Goal: Book appointment/travel/reservation

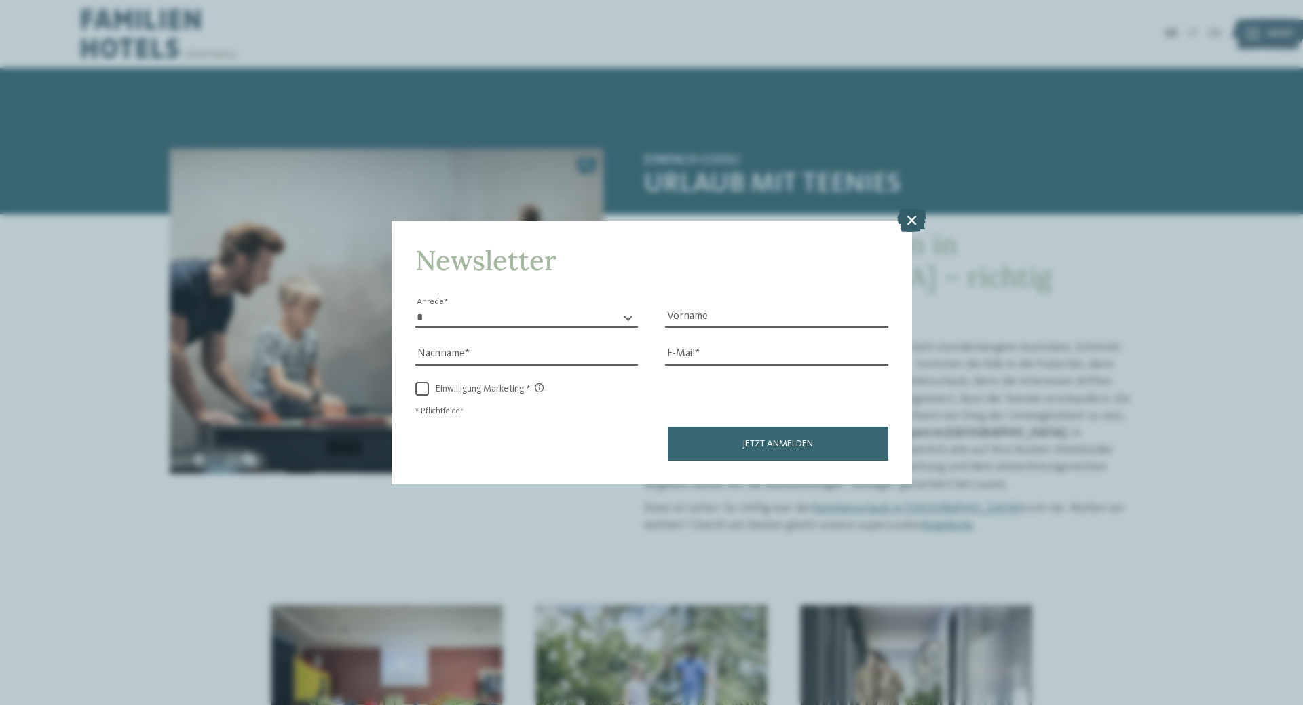
click at [913, 219] on icon at bounding box center [911, 220] width 29 height 24
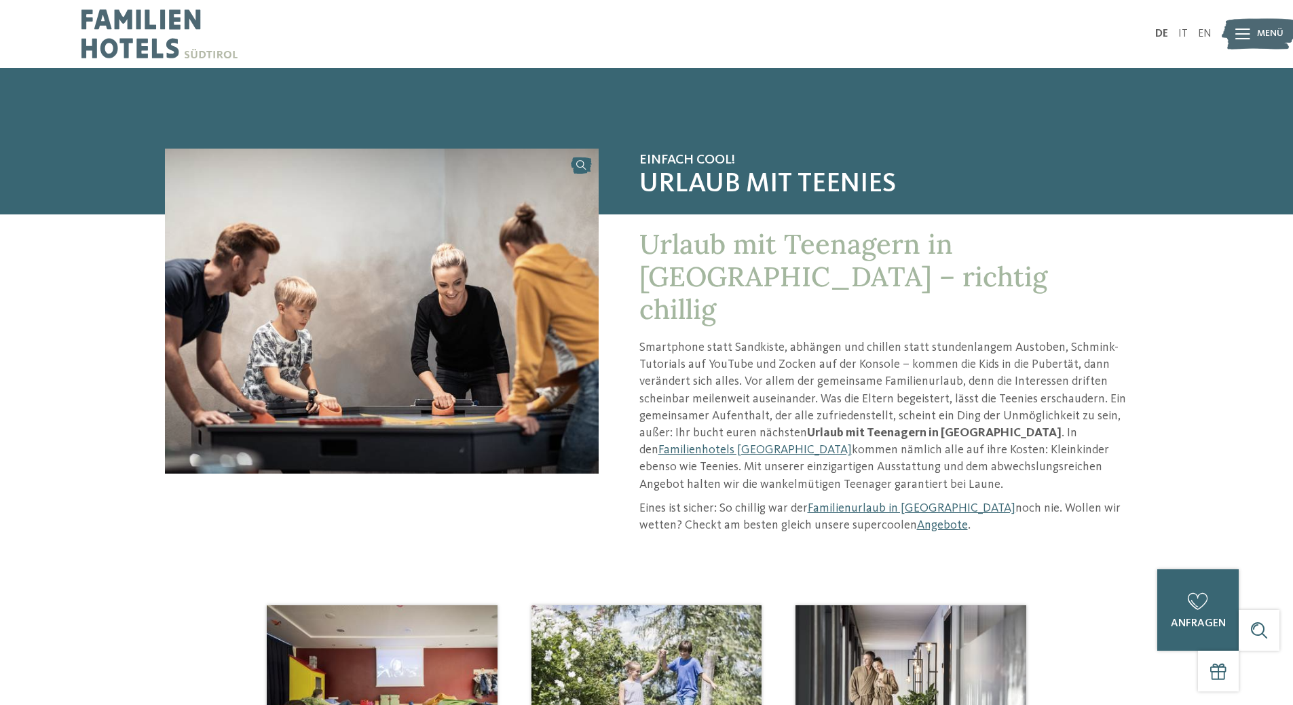
click at [1245, 31] on icon at bounding box center [1242, 34] width 15 height 11
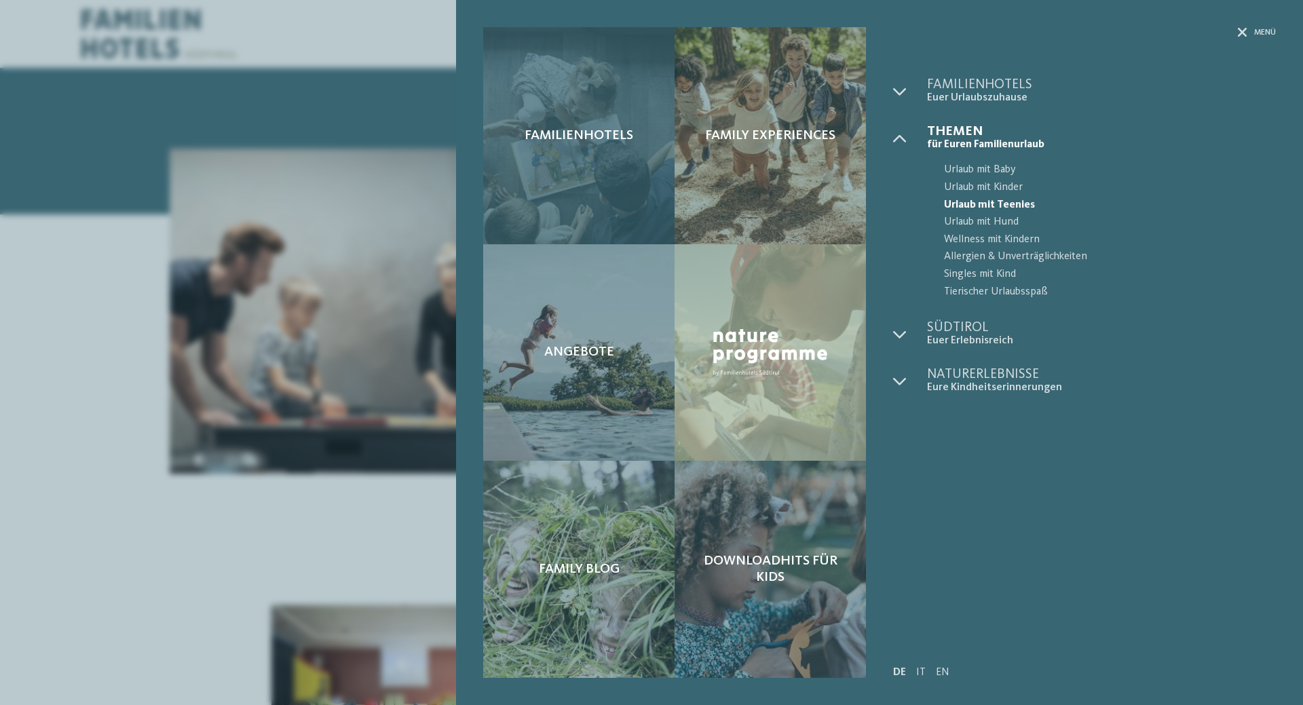
click at [602, 143] on span "Familienhotels" at bounding box center [579, 136] width 109 height 16
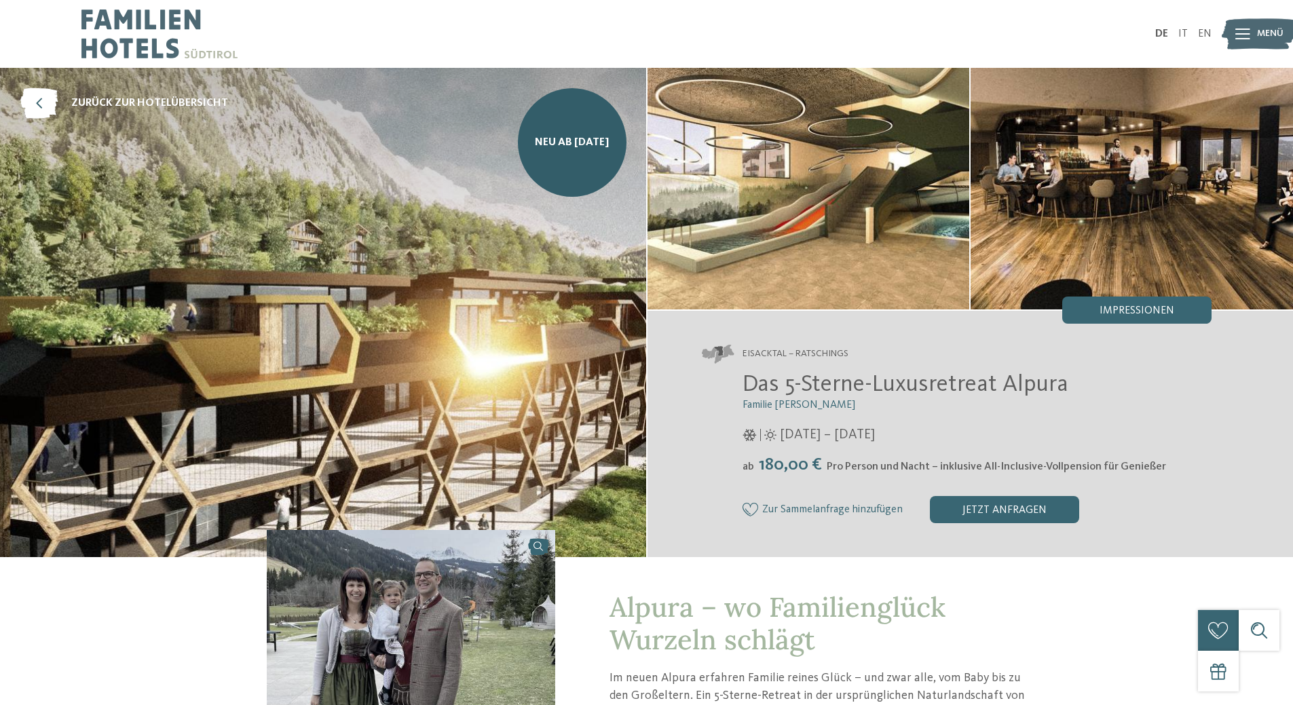
click at [1258, 29] on span "Menü" at bounding box center [1270, 34] width 26 height 14
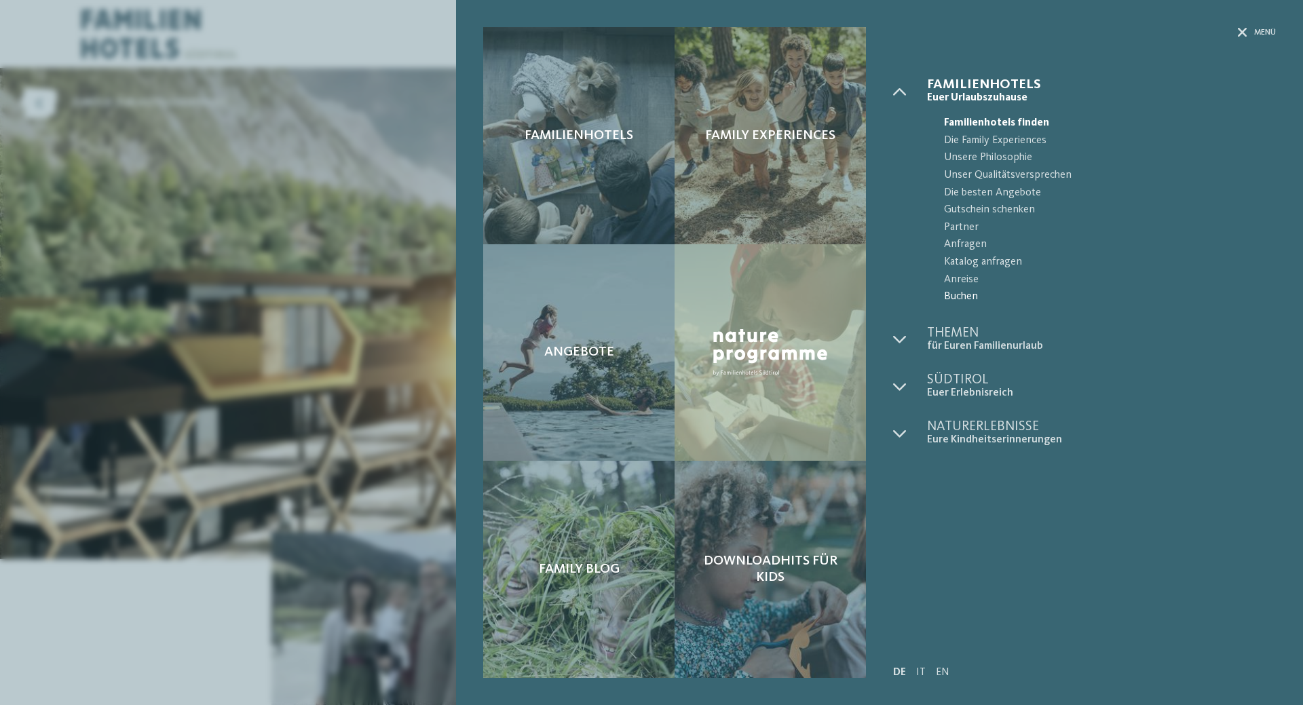
click at [956, 297] on span "Buchen" at bounding box center [1110, 297] width 332 height 18
